Goal: Task Accomplishment & Management: Manage account settings

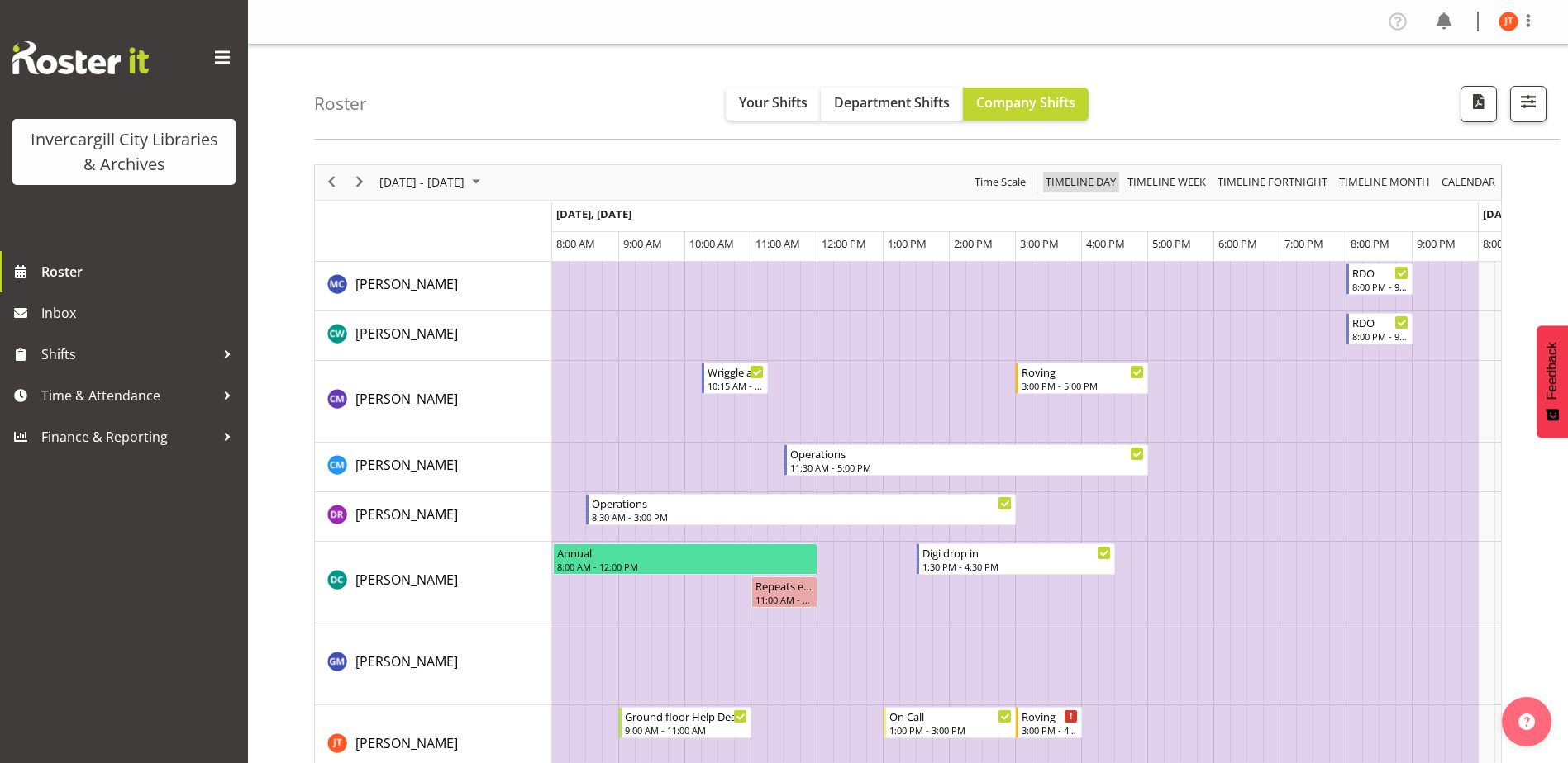
click at [1084, 181] on span "Timeline Day" at bounding box center [1081, 181] width 73 height 20
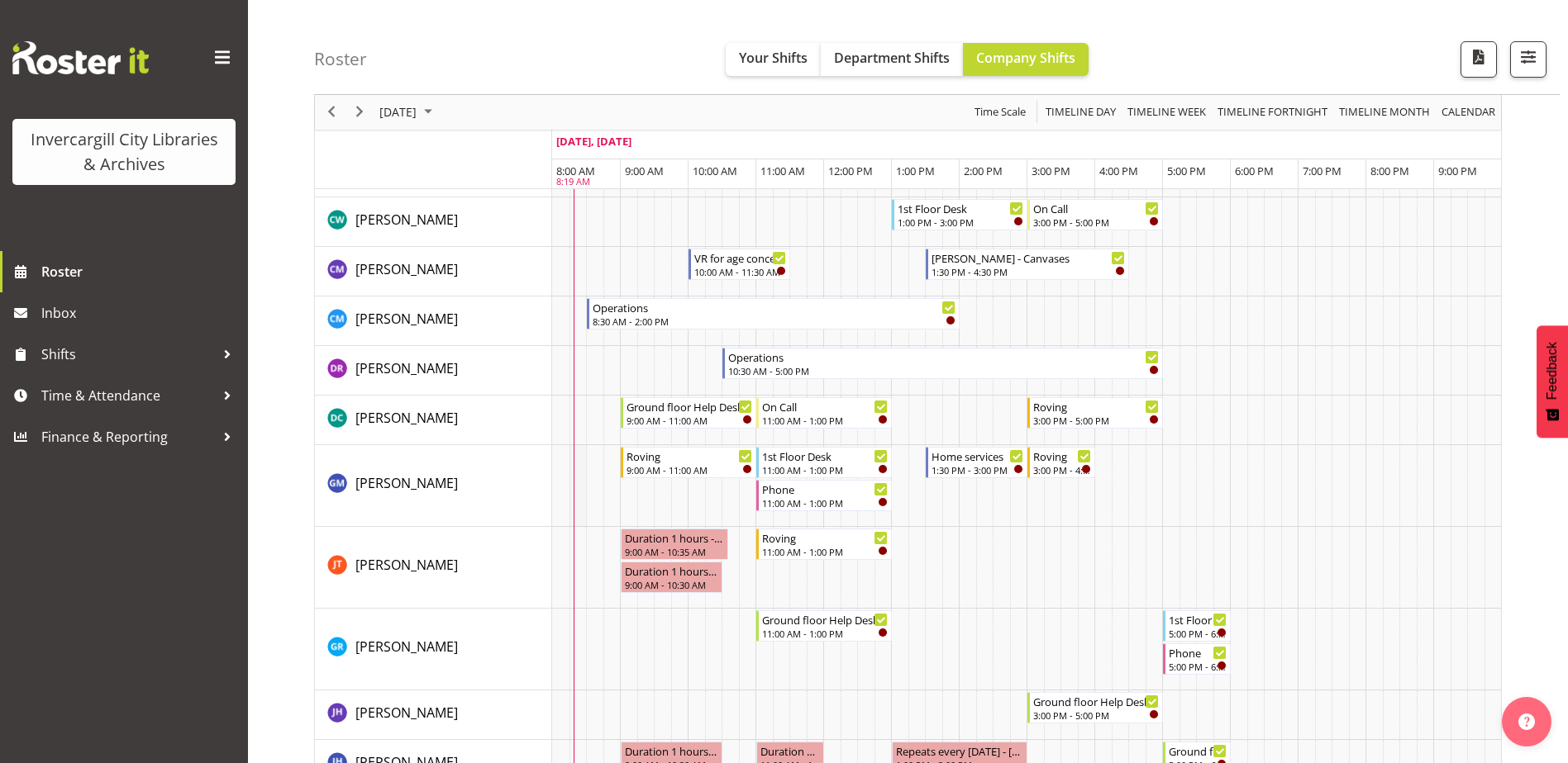
scroll to position [165, 0]
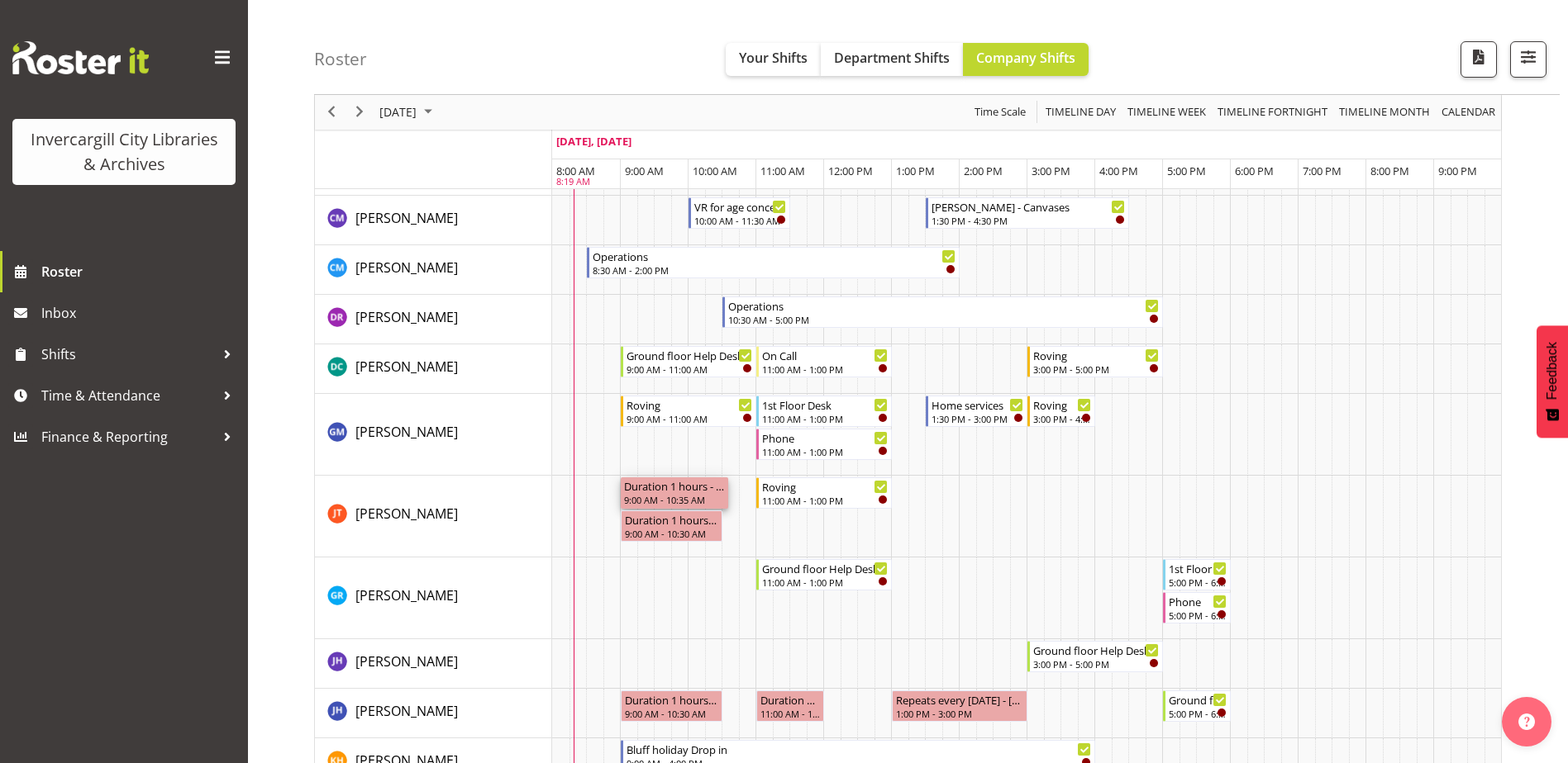
click at [675, 489] on div "Duration 1 hours - [PERSON_NAME]" at bounding box center [674, 485] width 101 height 17
click at [642, 499] on div "9:00 AM - 10:35 AM" at bounding box center [674, 501] width 101 height 14
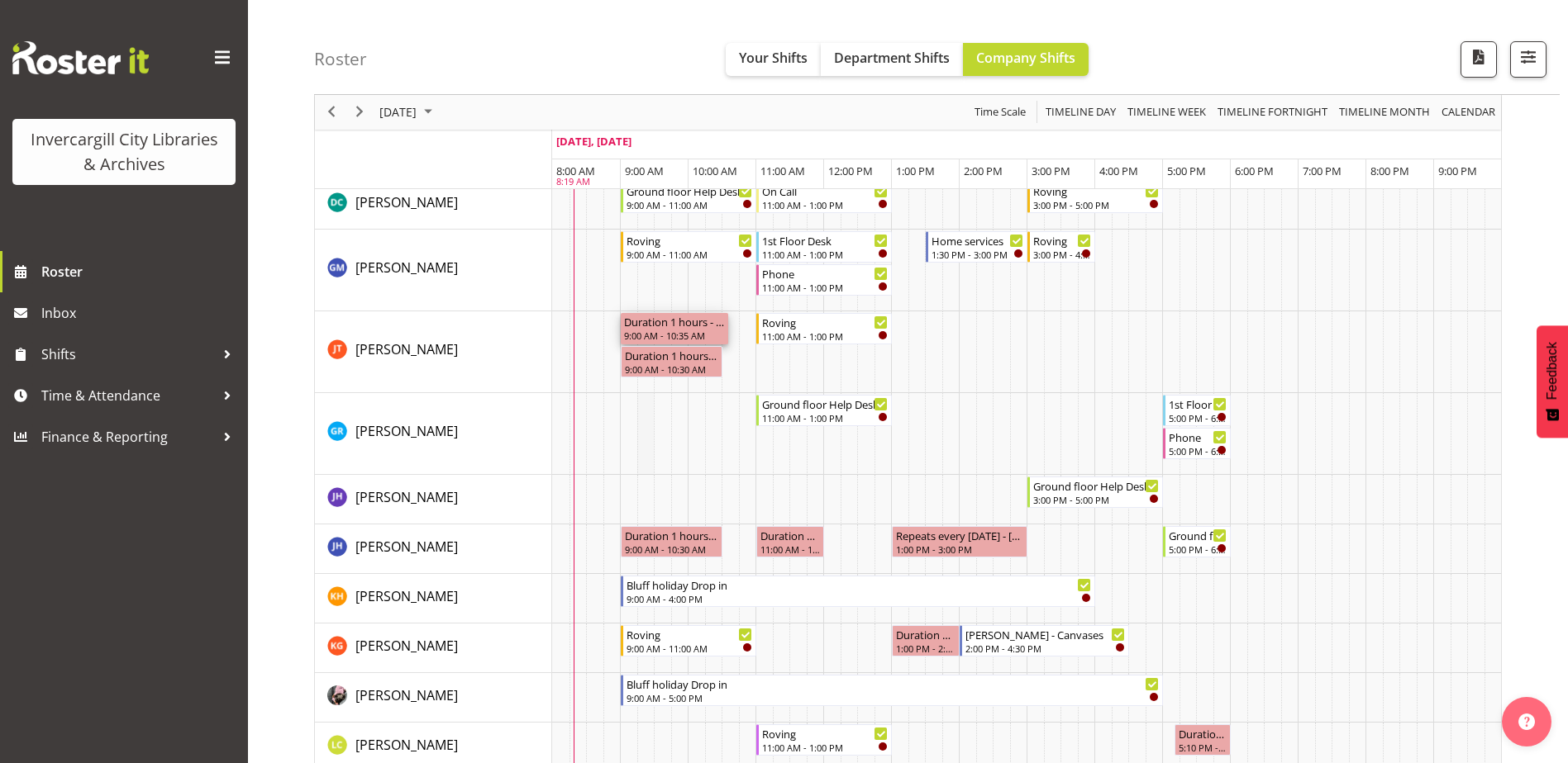
scroll to position [331, 0]
click at [721, 323] on div "Duration 1 hours - [PERSON_NAME]" at bounding box center [674, 320] width 101 height 17
click at [652, 331] on div "9:00 AM - 10:35 AM" at bounding box center [674, 335] width 101 height 14
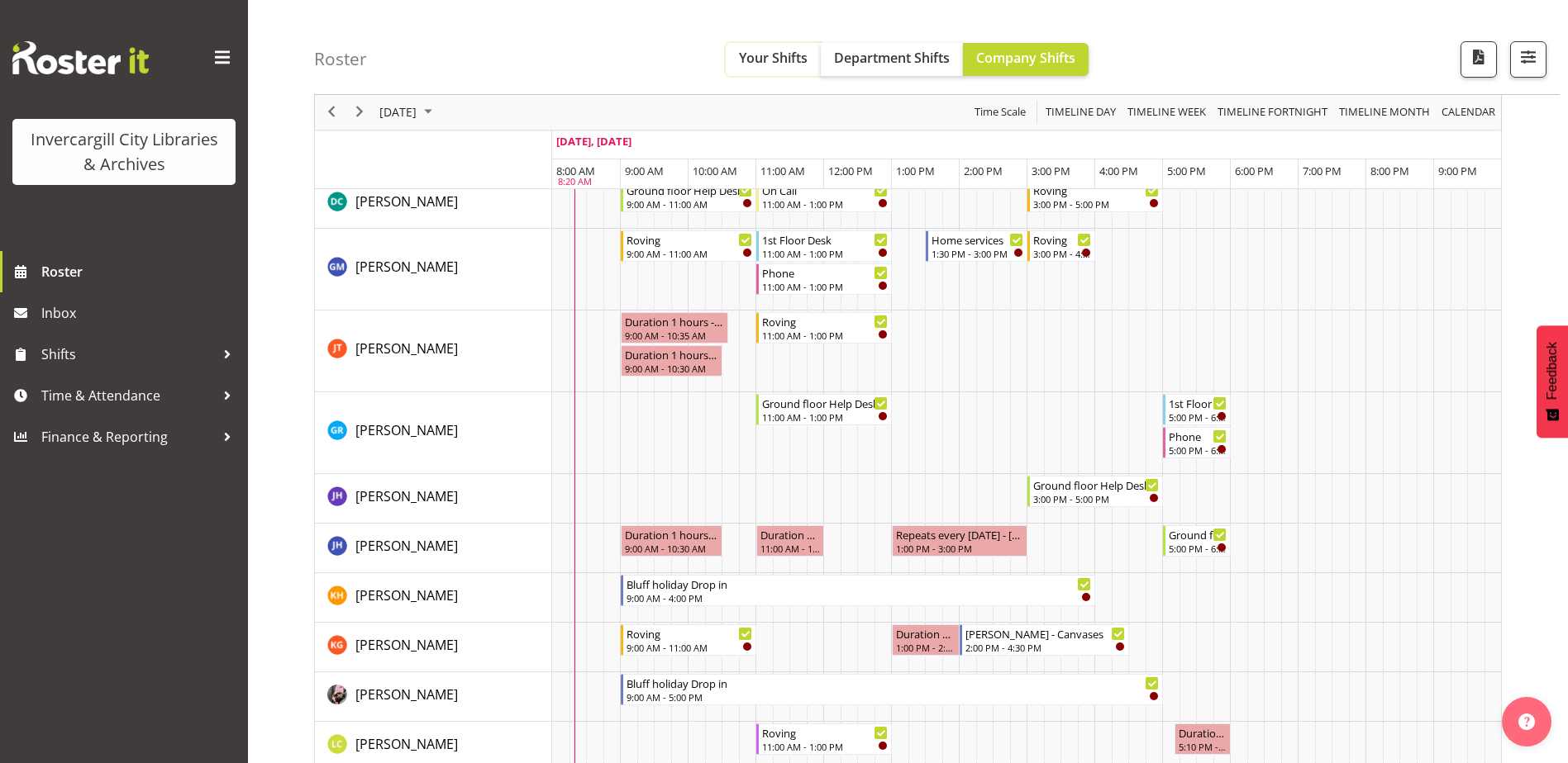
click at [784, 49] on span "Your Shifts" at bounding box center [773, 58] width 68 height 19
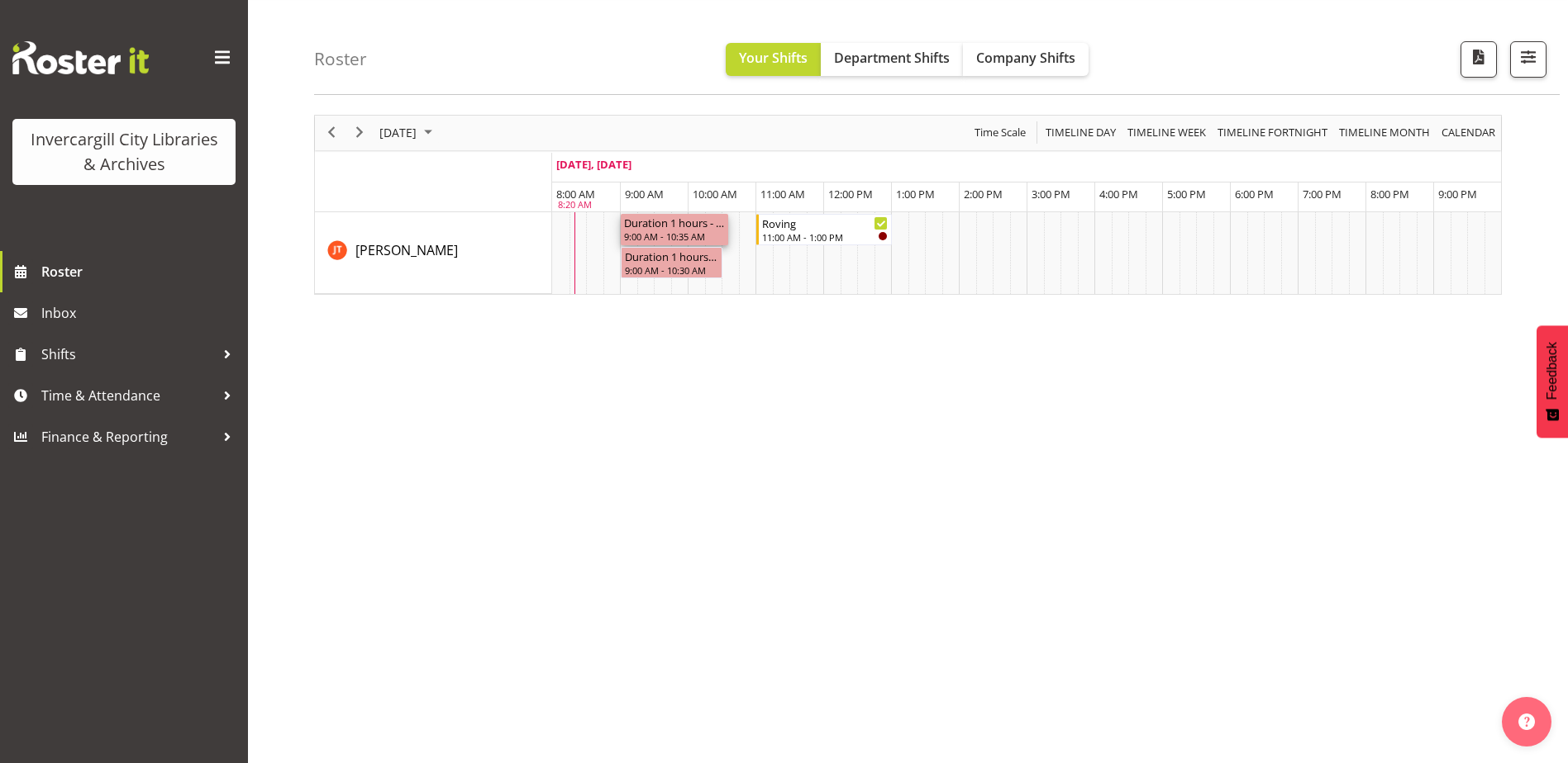
click at [667, 223] on div "Duration 1 hours - [PERSON_NAME]" at bounding box center [674, 221] width 101 height 17
click at [667, 229] on div "Duration 1 hours - [PERSON_NAME]" at bounding box center [674, 221] width 101 height 17
click at [672, 230] on div "9:00 AM - 10:35 AM" at bounding box center [674, 236] width 101 height 14
click at [674, 230] on div "9:00 AM - 10:35 AM" at bounding box center [674, 236] width 101 height 14
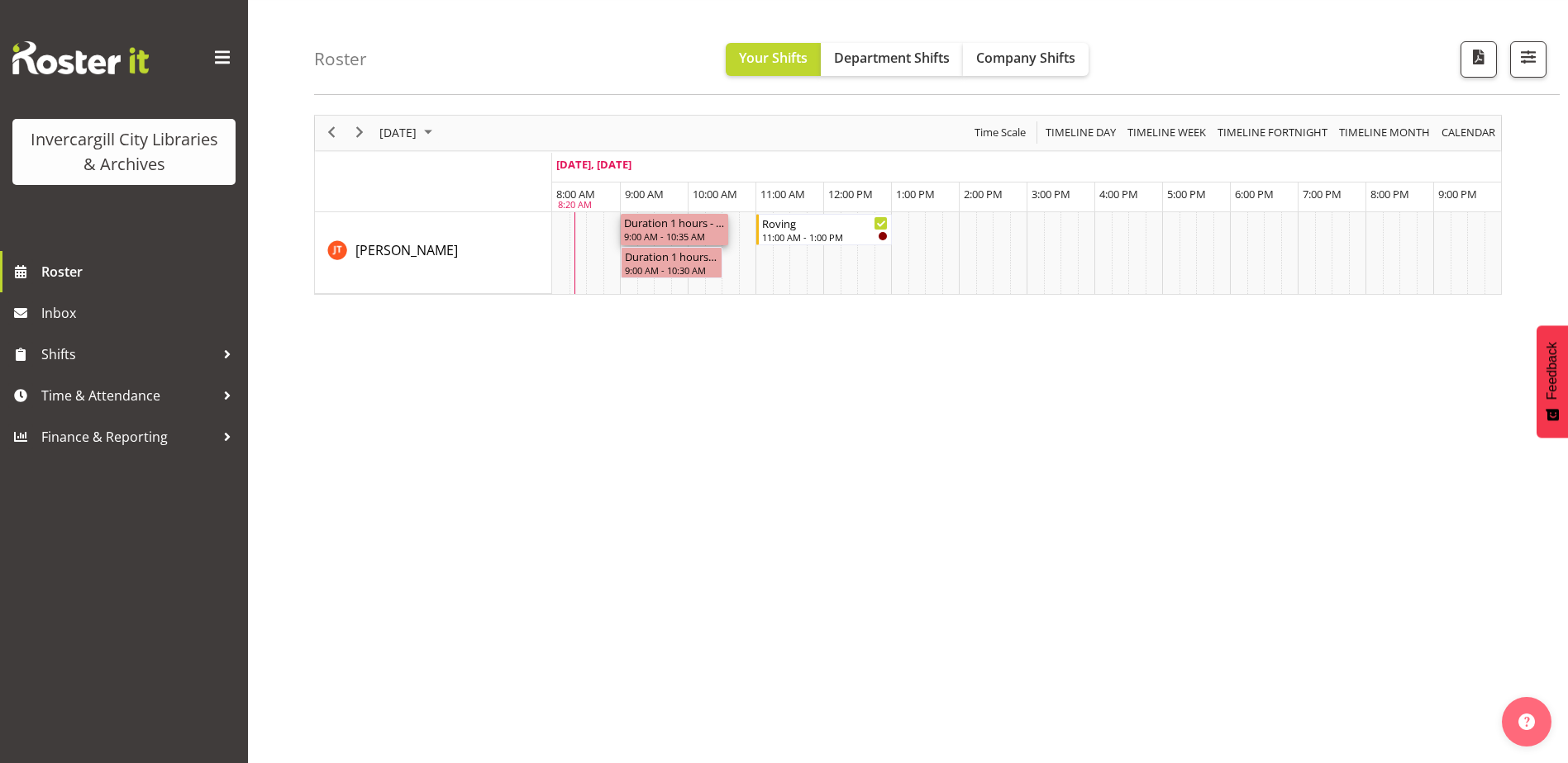
click at [674, 230] on div "9:00 AM - 10:35 AM" at bounding box center [674, 236] width 101 height 14
click at [706, 222] on div "Duration 1 hours - [PERSON_NAME]" at bounding box center [674, 221] width 101 height 17
click at [140, 394] on span "Time & Attendance" at bounding box center [128, 395] width 174 height 24
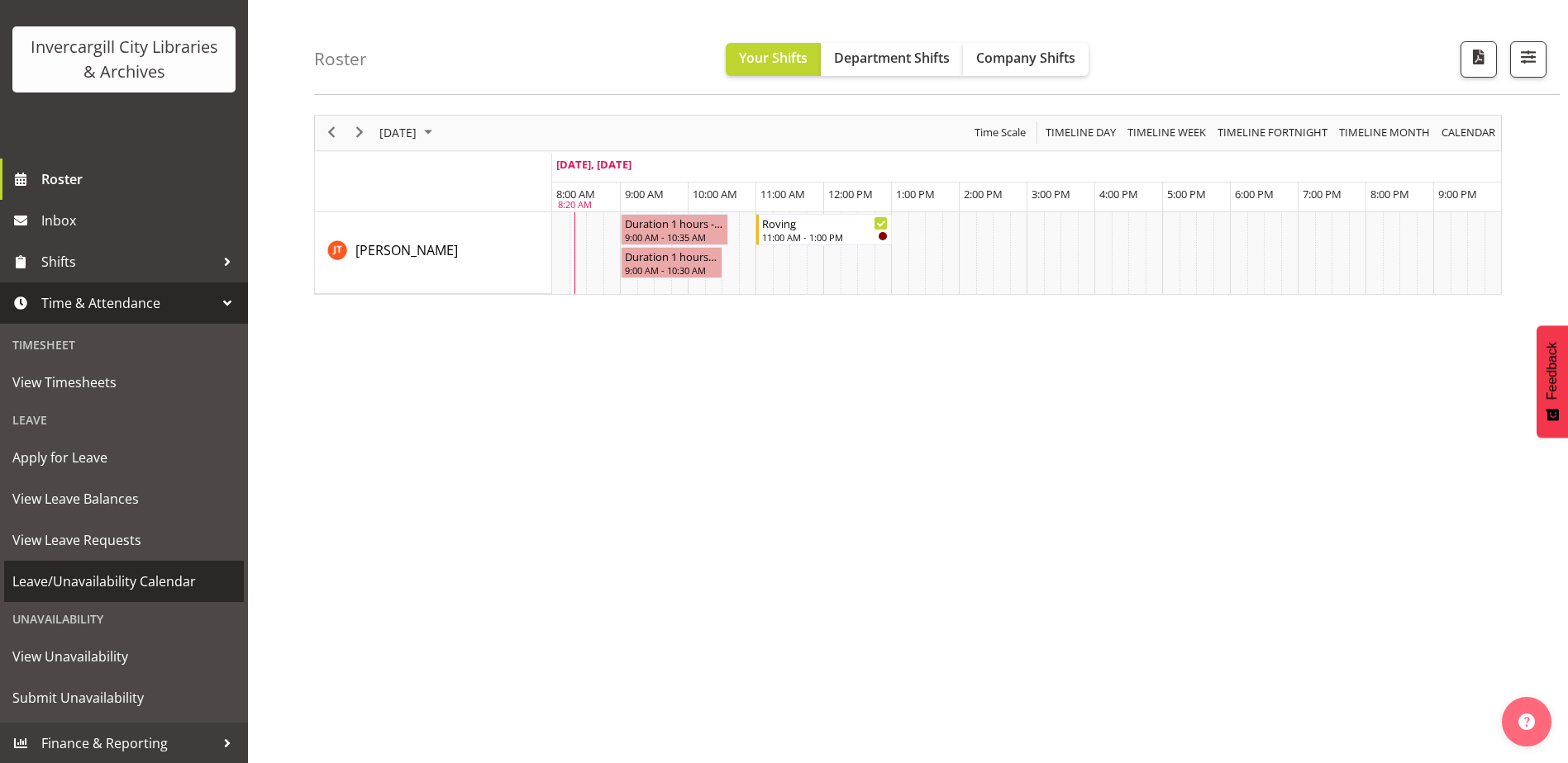
scroll to position [94, 0]
click at [89, 621] on div "Unavailability" at bounding box center [124, 619] width 240 height 34
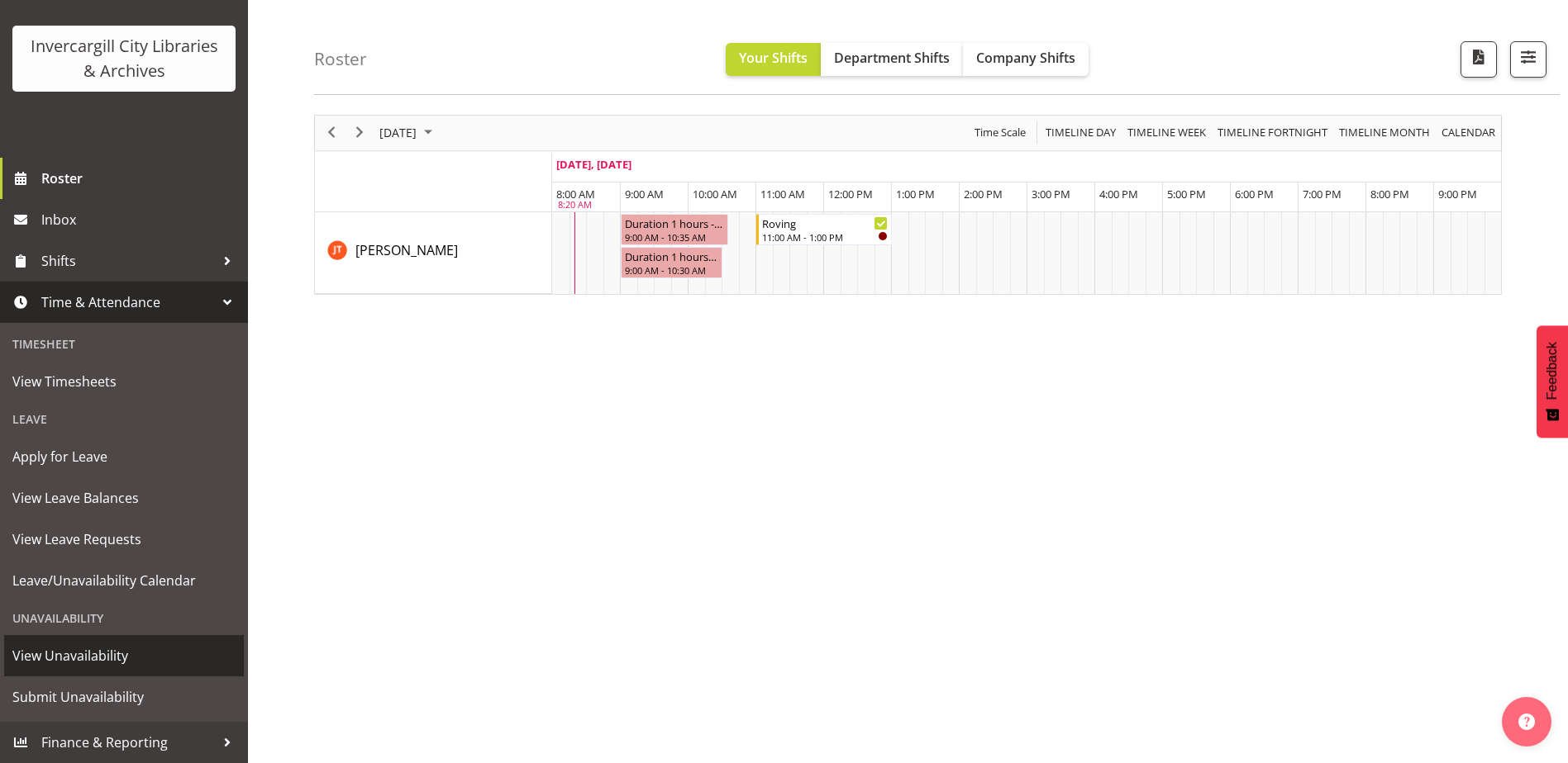
click at [84, 656] on span "View Unavailability" at bounding box center [124, 656] width 224 height 24
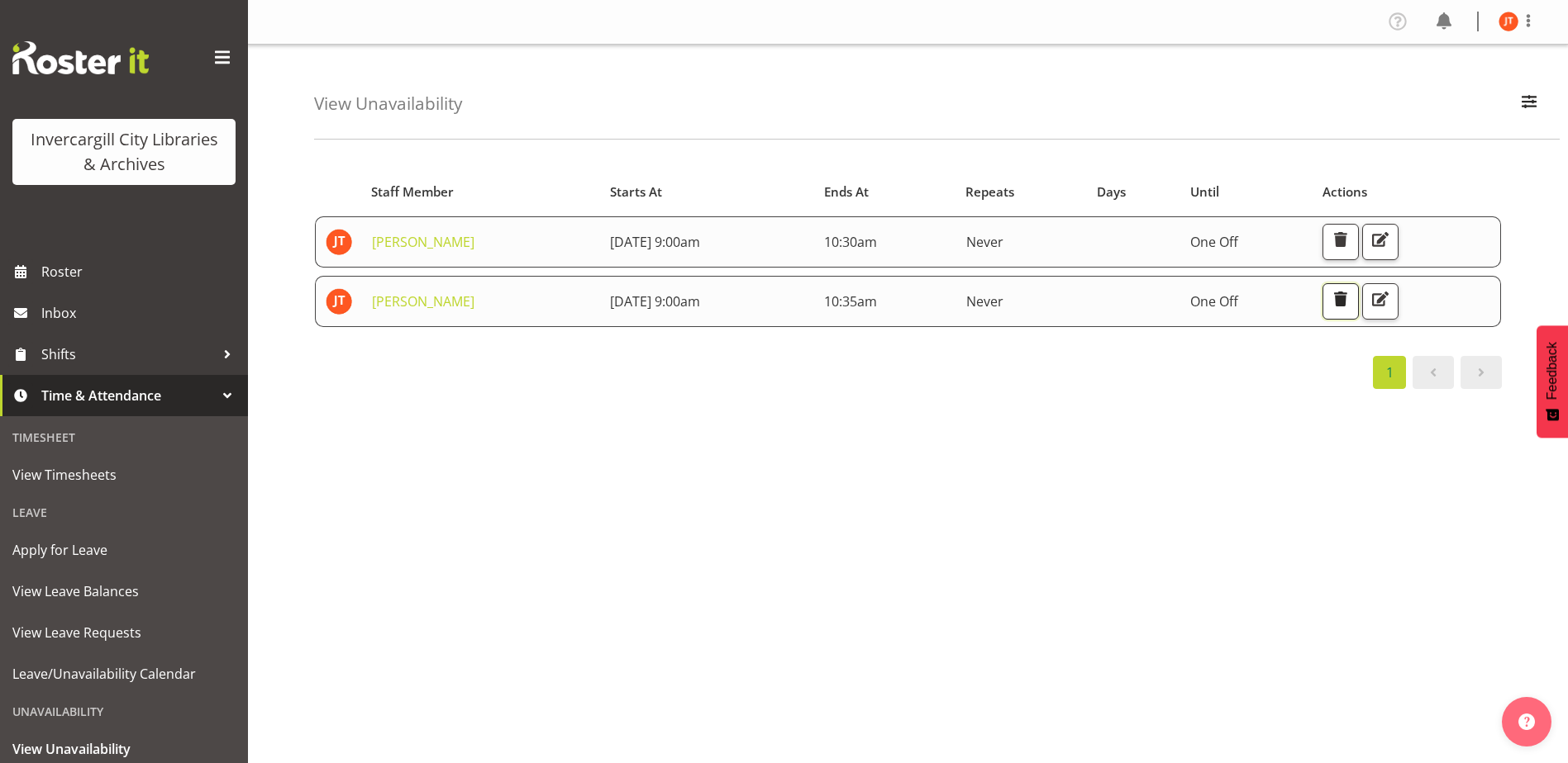
click at [1352, 299] on span "button" at bounding box center [1341, 300] width 21 height 21
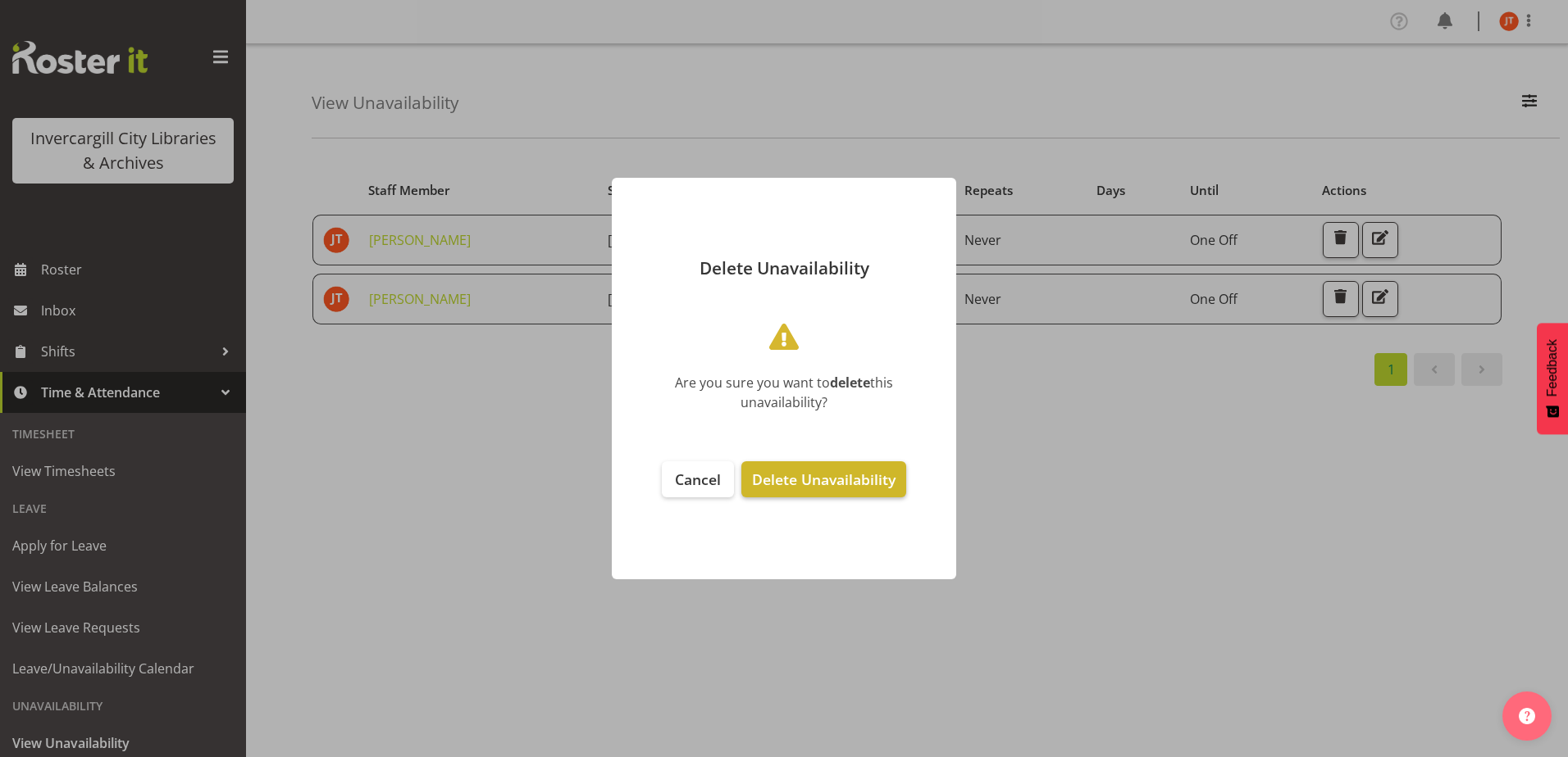
click at [777, 488] on span "Delete Unavailability" at bounding box center [824, 479] width 143 height 19
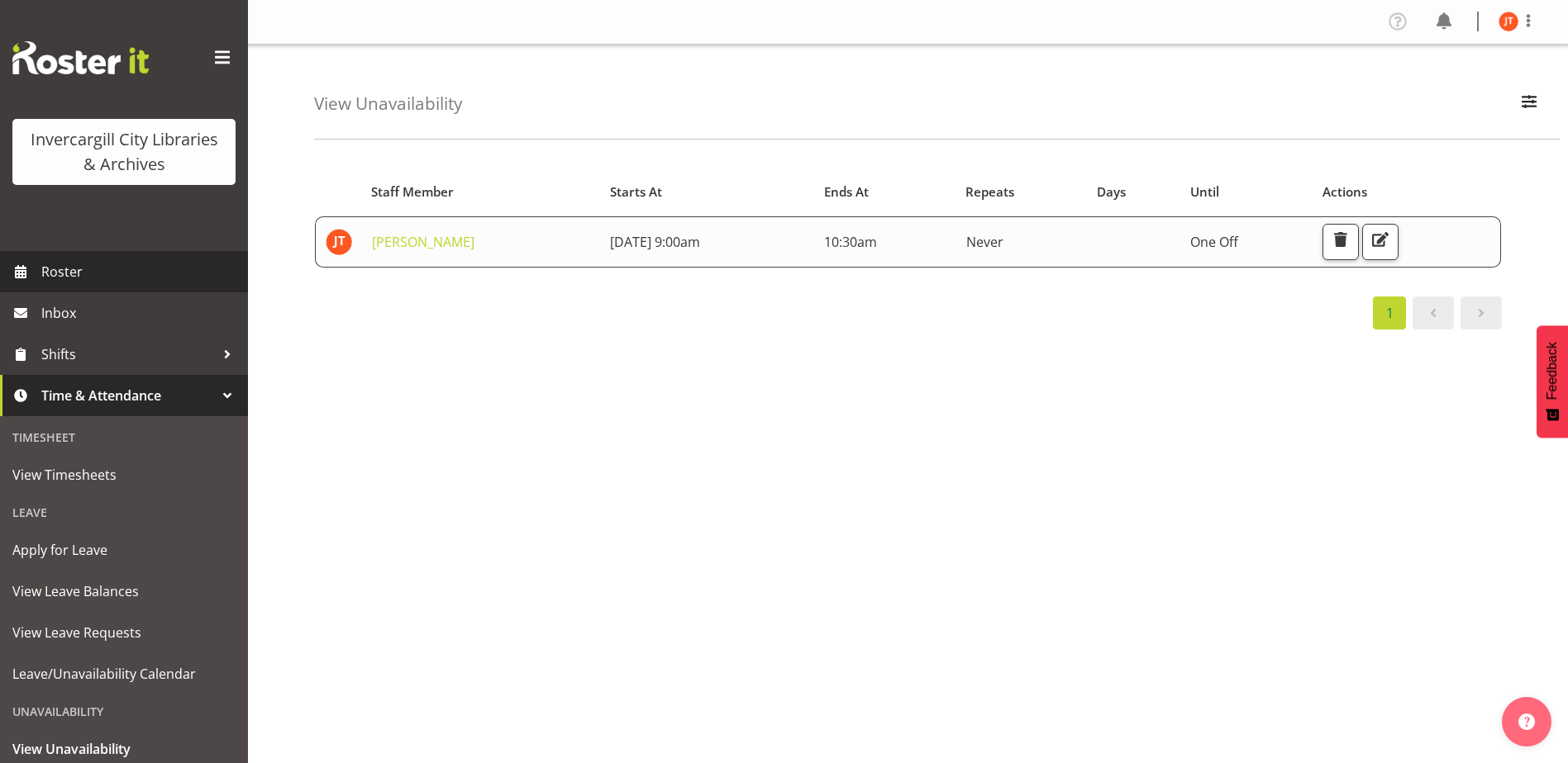
click at [78, 272] on span "Roster" at bounding box center [140, 271] width 198 height 24
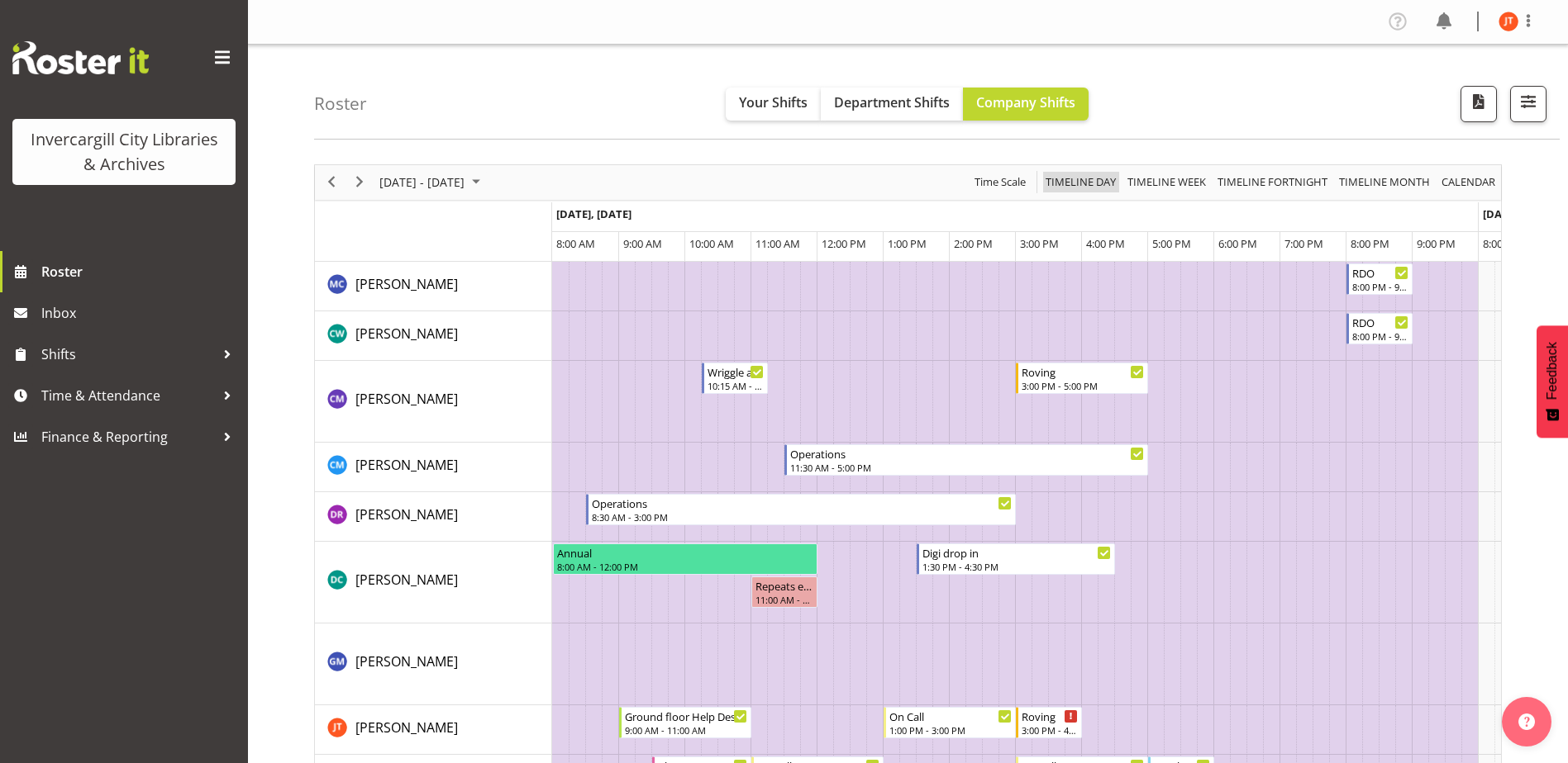
click at [1093, 178] on span "Timeline Day" at bounding box center [1081, 181] width 73 height 20
